Goal: Navigation & Orientation: Go to known website

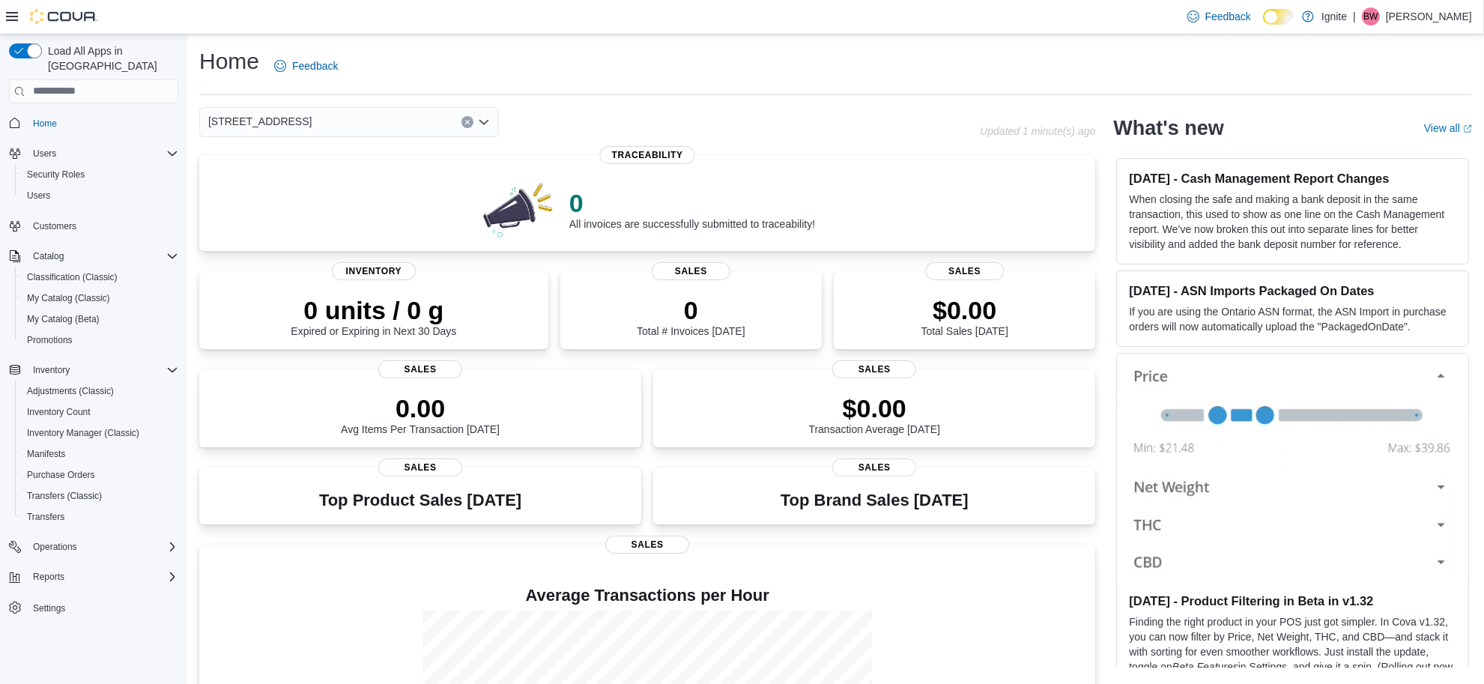
click at [1440, 13] on p "[PERSON_NAME]" at bounding box center [1429, 16] width 86 height 18
click at [1387, 147] on span "Sign Out" at bounding box center [1375, 146] width 40 height 15
